Goal: Task Accomplishment & Management: Use online tool/utility

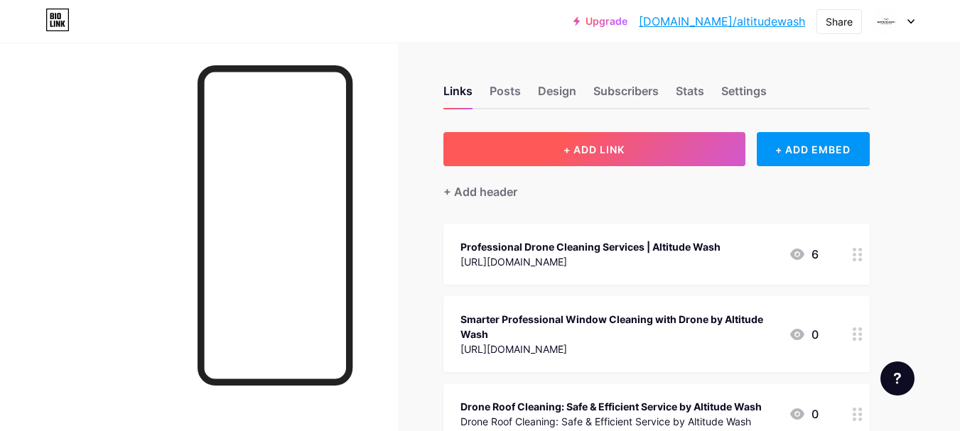
click at [611, 146] on span "+ ADD LINK" at bounding box center [594, 150] width 61 height 12
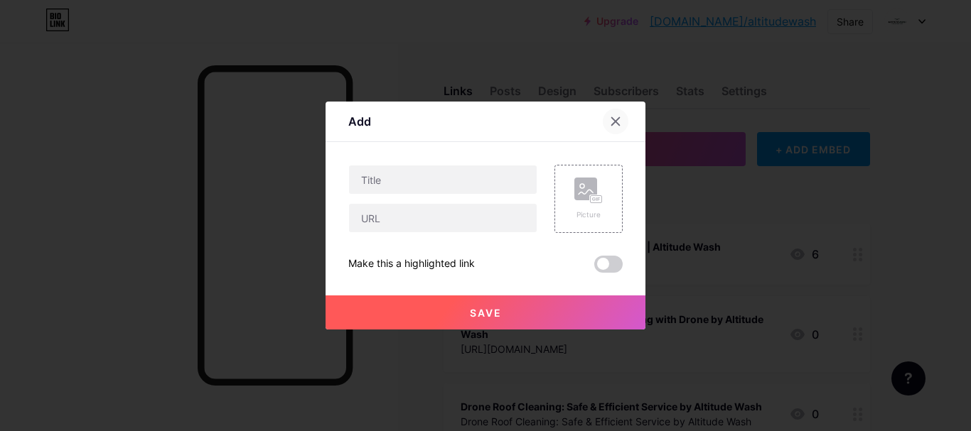
click at [620, 117] on icon at bounding box center [615, 121] width 11 height 11
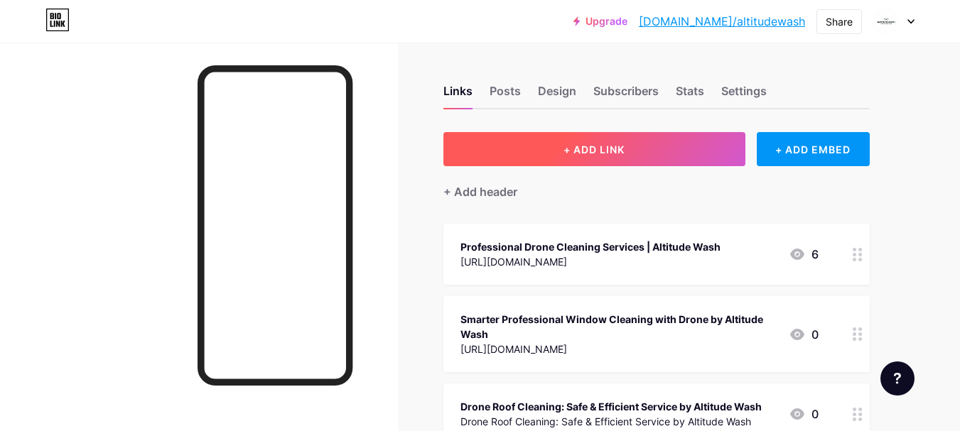
click at [631, 158] on button "+ ADD LINK" at bounding box center [595, 149] width 302 height 34
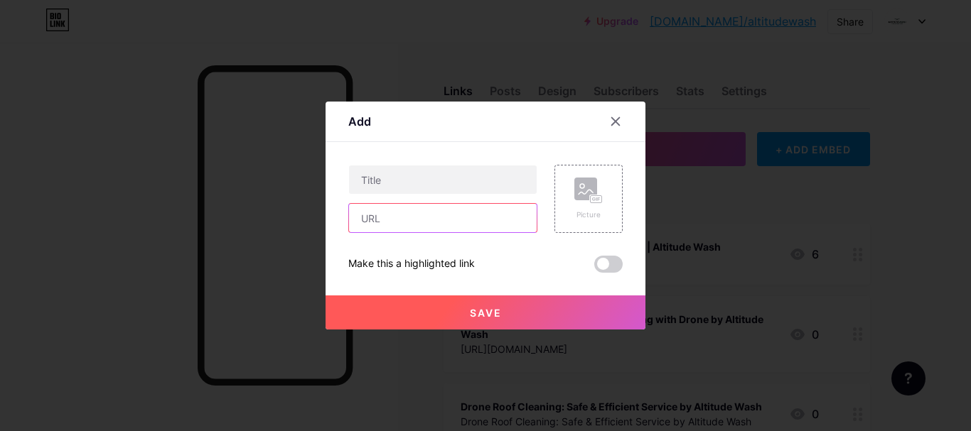
click at [394, 218] on input "text" at bounding box center [443, 218] width 188 height 28
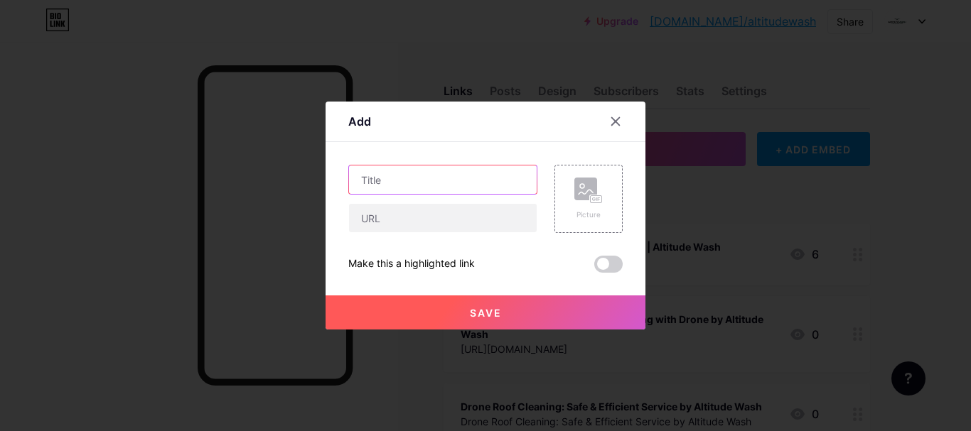
click at [390, 183] on input "text" at bounding box center [443, 180] width 188 height 28
paste input "Transforming Window, Building, and Solar Cleaning"
type input "Transforming Window, Building, and Solar Cleaning"
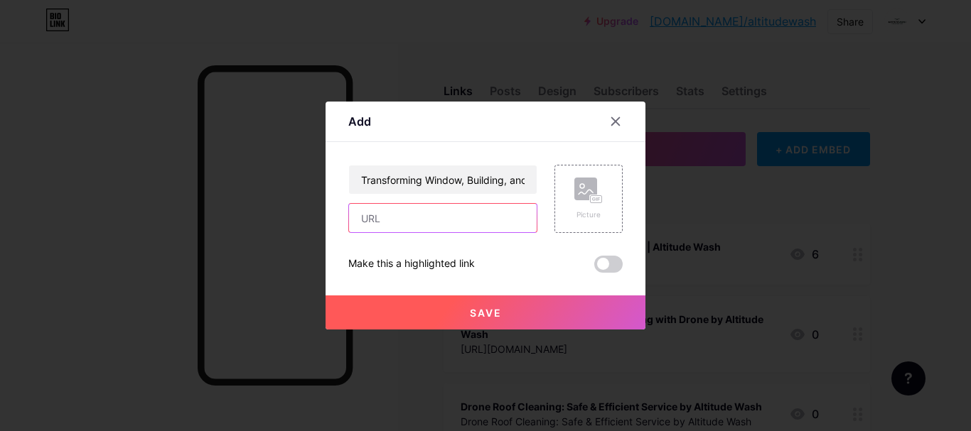
click at [439, 222] on input "text" at bounding box center [443, 218] width 188 height 28
paste input "[URL][DOMAIN_NAME]"
type input "[URL][DOMAIN_NAME]"
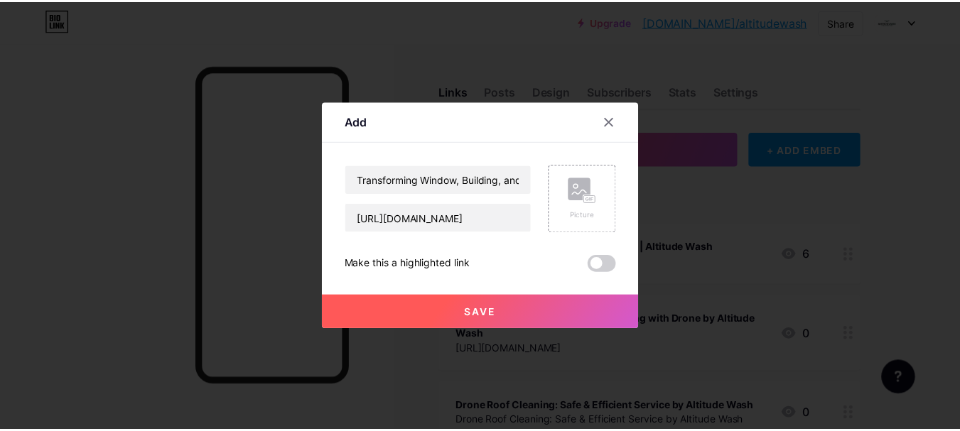
scroll to position [0, 0]
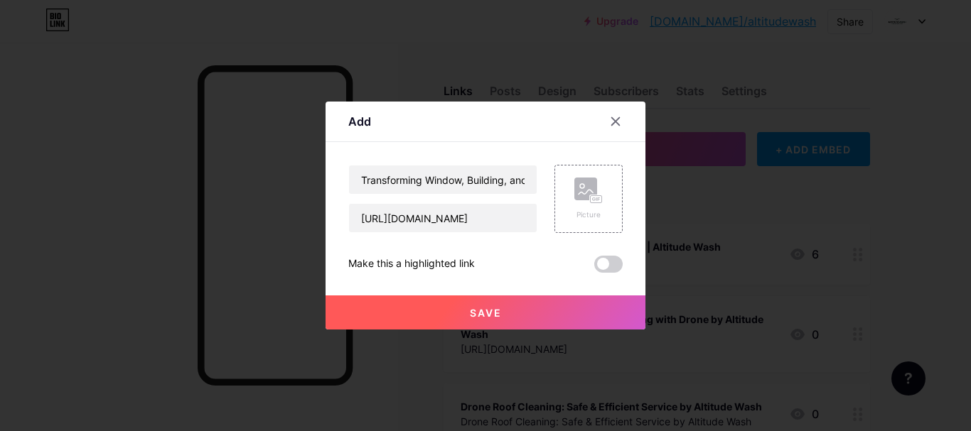
click at [454, 309] on button "Save" at bounding box center [486, 313] width 320 height 34
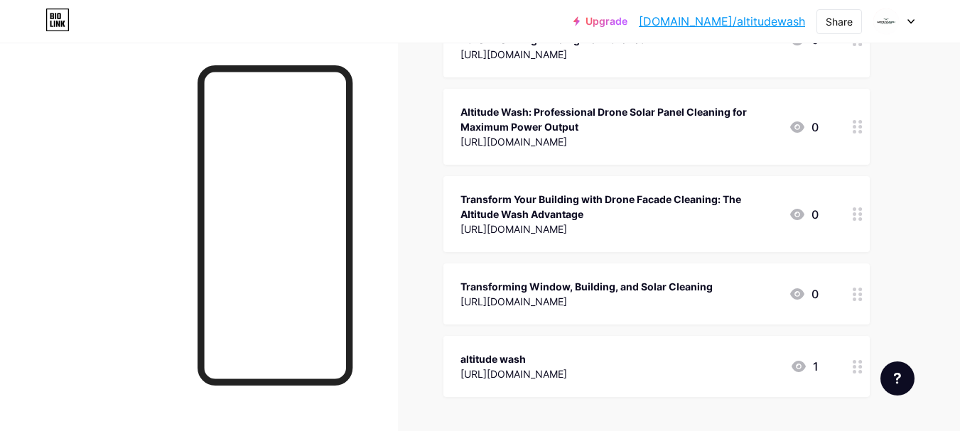
scroll to position [3294, 0]
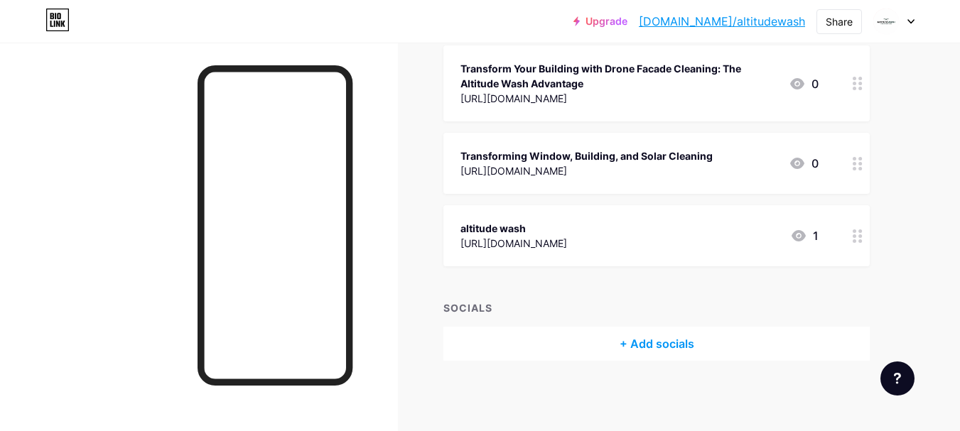
click at [532, 221] on div "altitude wash" at bounding box center [514, 228] width 107 height 15
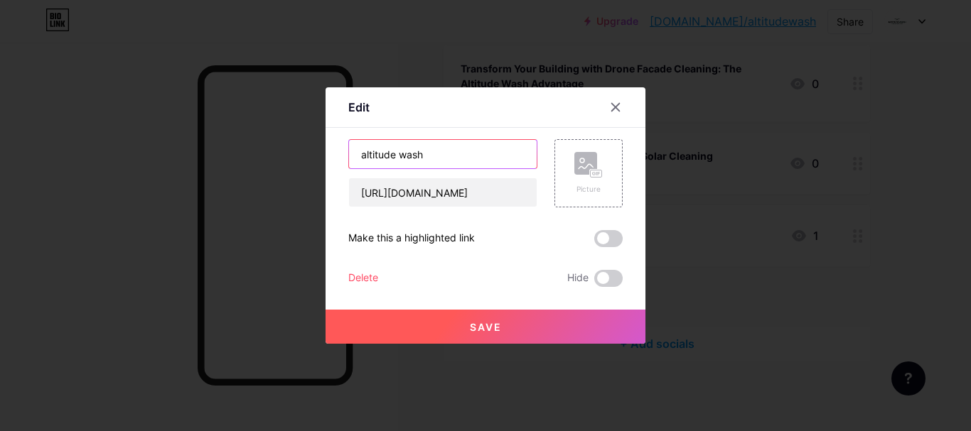
drag, startPoint x: 485, startPoint y: 157, endPoint x: 207, endPoint y: 178, distance: 278.7
click at [207, 178] on div "Edit Content YouTube Play YouTube video without leaving your page. ADD Vimeo Pl…" at bounding box center [485, 215] width 971 height 431
click at [618, 109] on icon at bounding box center [615, 107] width 11 height 11
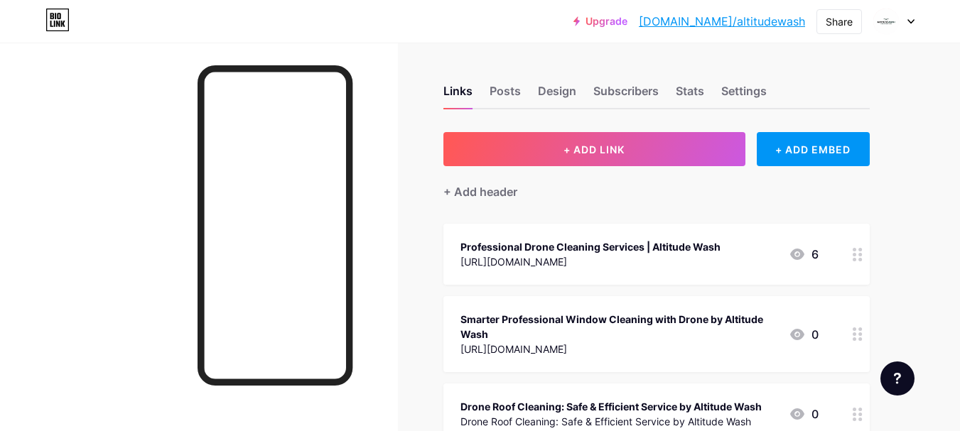
scroll to position [3249, 0]
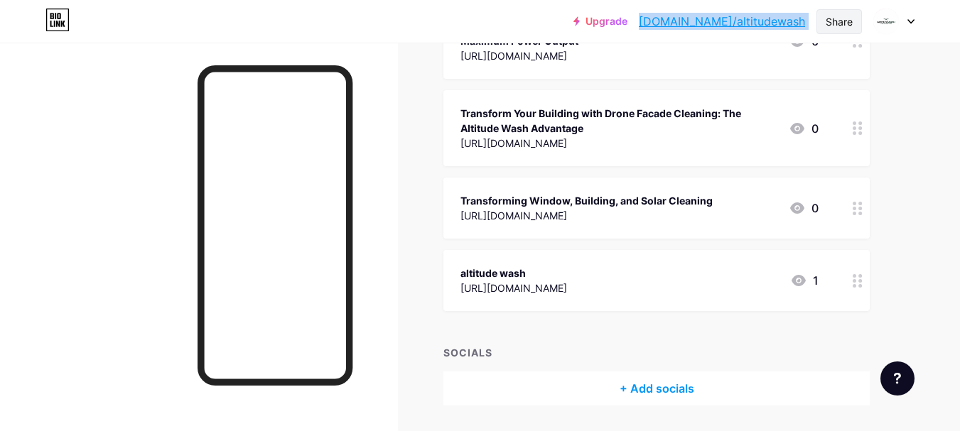
drag, startPoint x: 690, startPoint y: 21, endPoint x: 832, endPoint y: 16, distance: 142.3
click at [832, 16] on div "Upgrade bio.link/altitu... bio.link/altitudewash Share Switch accounts Altitude…" at bounding box center [744, 22] width 341 height 26
copy div "bio.link/altitudewash Share Switch accounts Altitude Wash bio.link/altitudewash…"
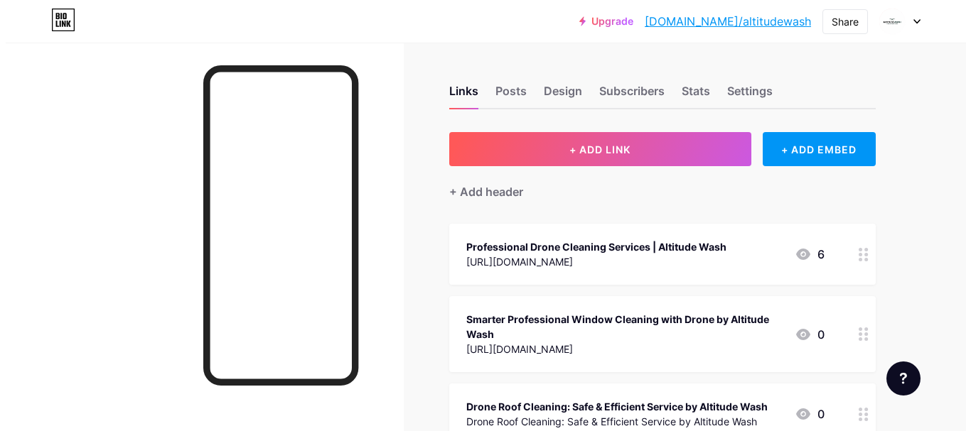
scroll to position [3249, 0]
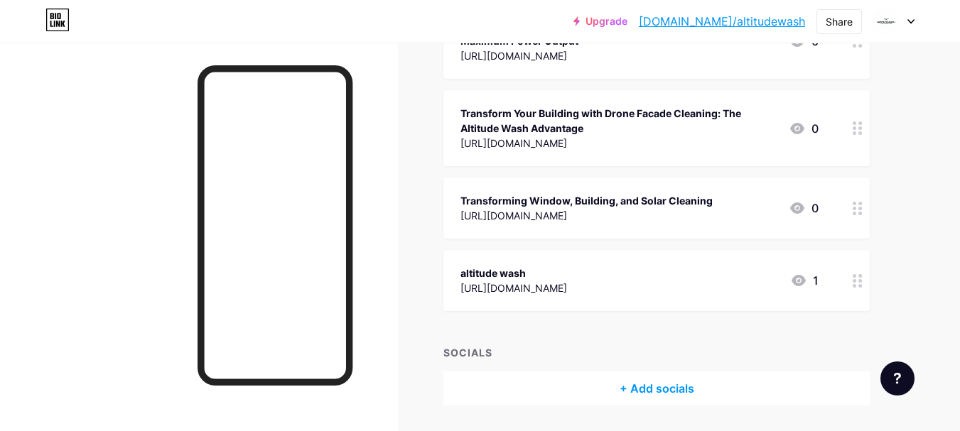
click at [699, 194] on div "Transforming Window, Building, and Solar Cleaning" at bounding box center [587, 200] width 252 height 15
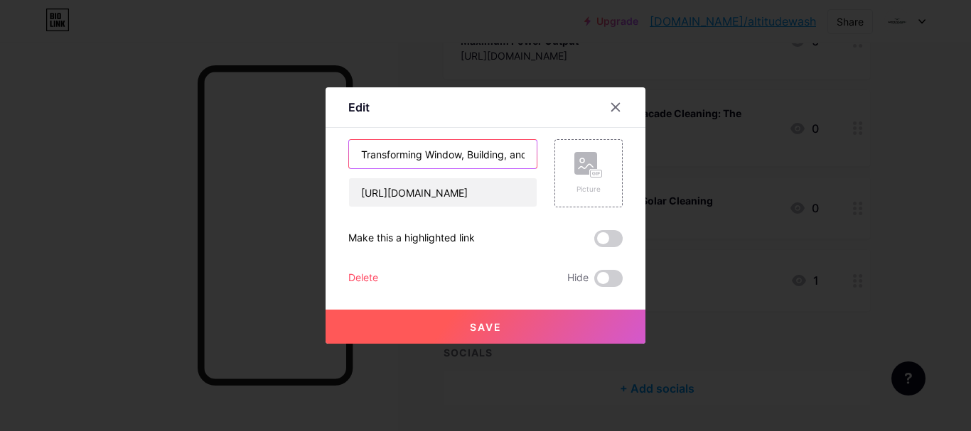
click at [481, 161] on input "Transforming Window, Building, and Solar Cleaning" at bounding box center [443, 154] width 188 height 28
paste input "How Drones Are Transforming Window, Building, and Solar Cleaning"
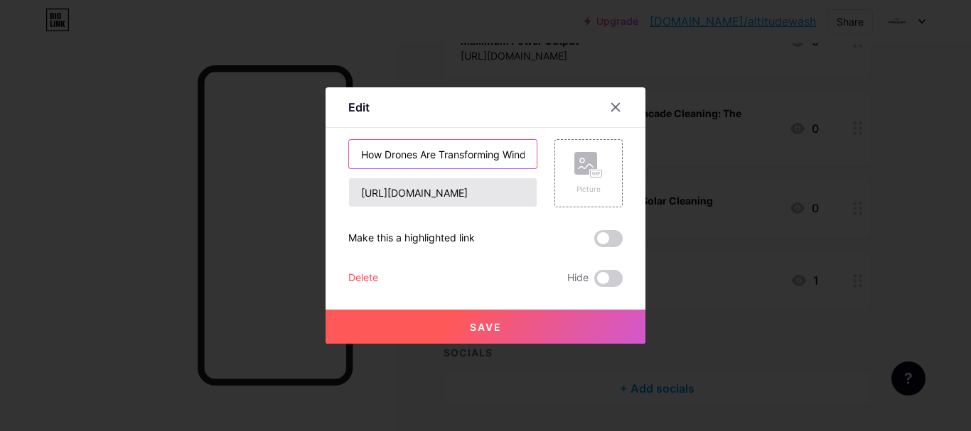
scroll to position [0, 154]
type input "How Drones Are Transforming Window, Building, and Solar Cleaning"
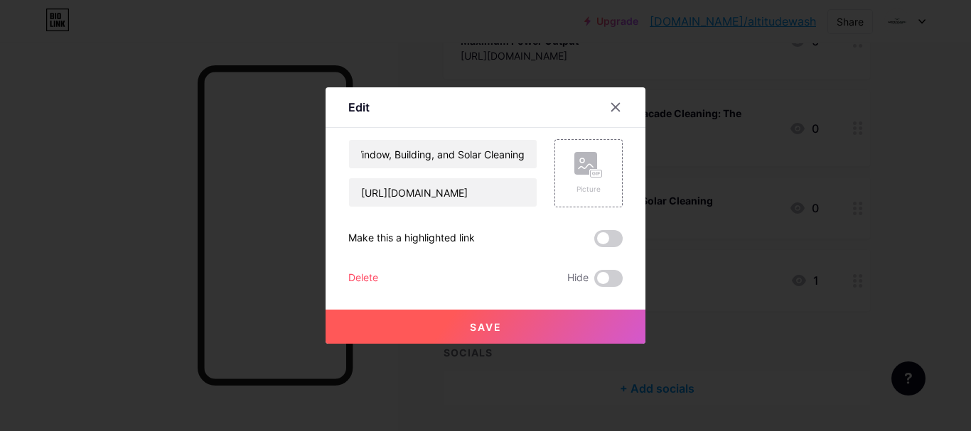
scroll to position [0, 0]
click at [443, 332] on button "Save" at bounding box center [486, 327] width 320 height 34
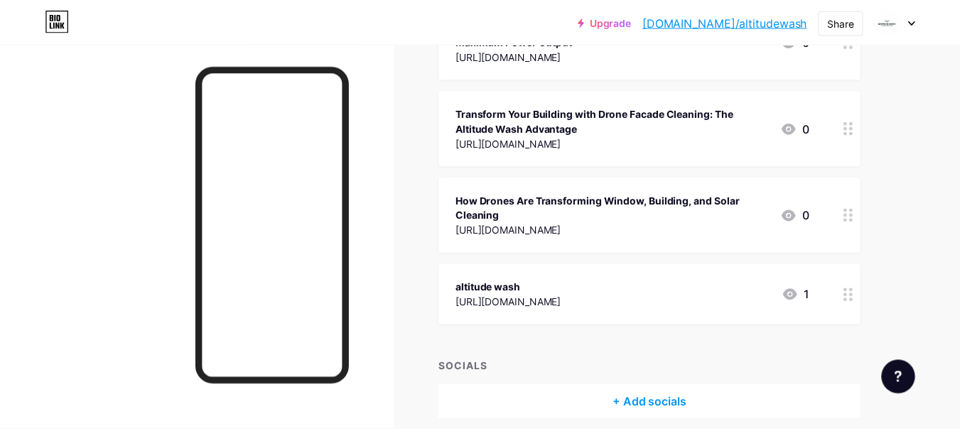
scroll to position [3264, 0]
